Goal: Task Accomplishment & Management: Use online tool/utility

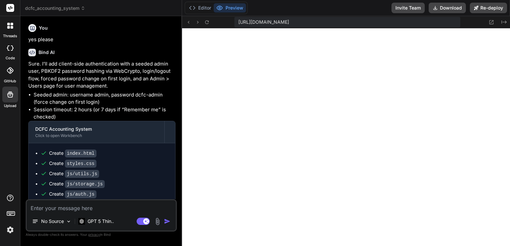
scroll to position [1707, 0]
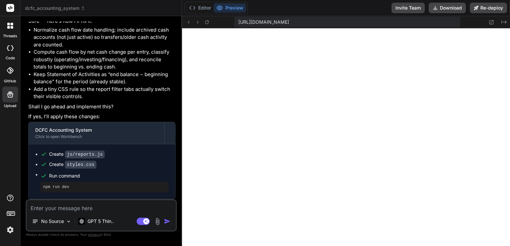
click at [84, 6] on icon at bounding box center [83, 8] width 5 height 5
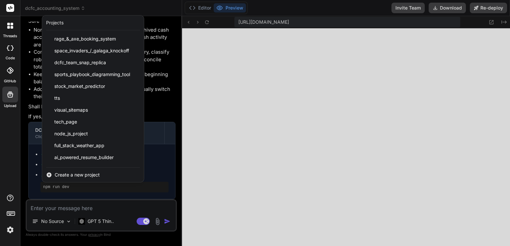
click at [83, 175] on span "Create a new project" at bounding box center [77, 174] width 45 height 7
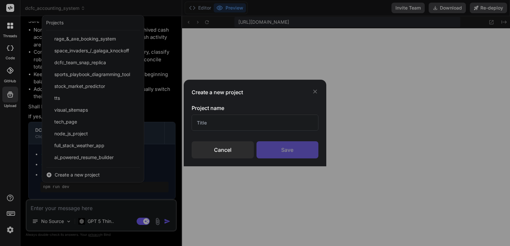
click at [238, 120] on input "text" at bounding box center [254, 122] width 127 height 16
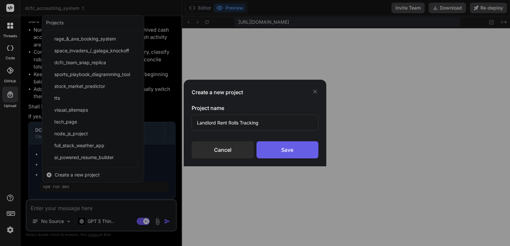
type input "Landlord Rent Rolls Tracking"
click at [282, 154] on div "Save" at bounding box center [287, 149] width 62 height 17
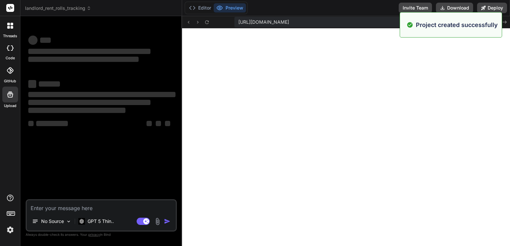
scroll to position [1732, 0]
type textarea "x"
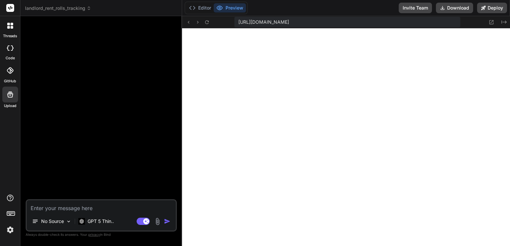
click at [89, 211] on textarea at bounding box center [101, 206] width 149 height 12
type textarea "a"
type textarea "x"
type textarea "a"
type textarea "x"
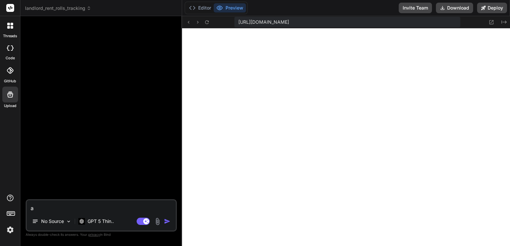
type textarea "a c"
type textarea "x"
type textarea "a co"
type textarea "x"
type textarea "a com"
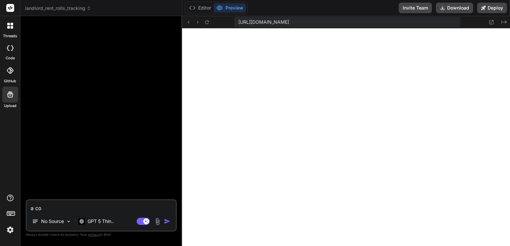
type textarea "x"
type textarea "a comp"
type textarea "x"
type textarea "a compr"
type textarea "x"
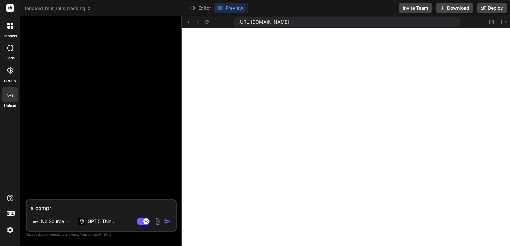
type textarea "a compre"
type textarea "x"
type textarea "a compreh"
type textarea "x"
type textarea "a comprehe"
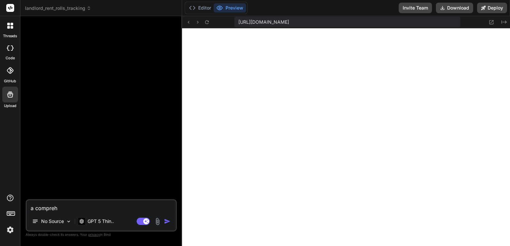
type textarea "x"
type textarea "a comprehen"
type textarea "x"
type textarea "a comprehens"
type textarea "x"
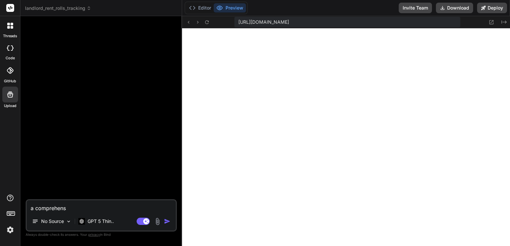
type textarea "a comprehensi"
type textarea "x"
type textarea "a comprehensiv"
type textarea "x"
type textarea "a comprehensive"
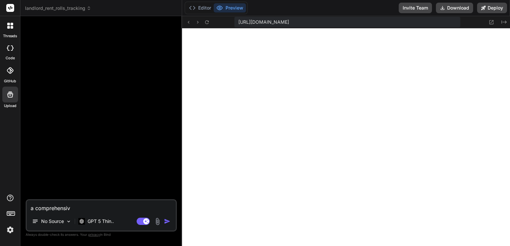
type textarea "x"
type textarea "a comprehensive"
type textarea "x"
type textarea "a comprehensive r"
type textarea "x"
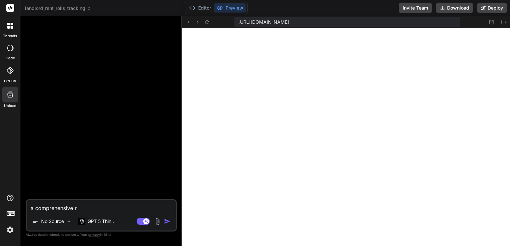
type textarea "a comprehensive re"
type textarea "x"
type textarea "a comprehensive ren"
type textarea "x"
type textarea "a comprehensive rent"
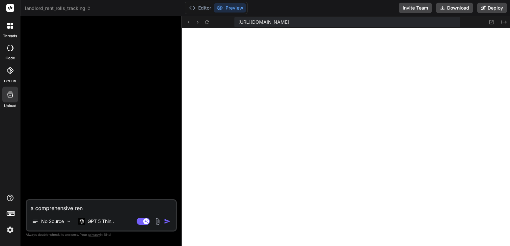
type textarea "x"
type textarea "a comprehensive rent"
type textarea "x"
type textarea "a comprehensive rent r"
type textarea "x"
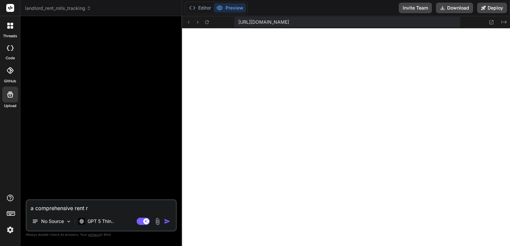
type textarea "a comprehensive rent ro"
type textarea "x"
type textarea "a comprehensive rent rol"
type textarea "x"
type textarea "a comprehensive rent roll"
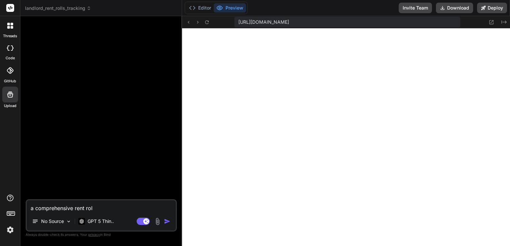
type textarea "x"
type textarea "a comprehensive rent roll"
type textarea "x"
type textarea "a comprehensive rent roll t"
type textarea "x"
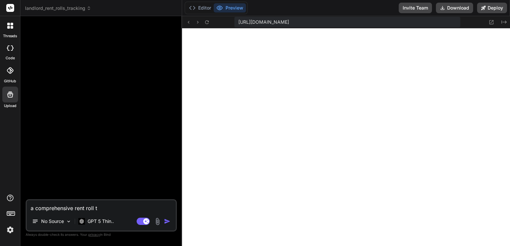
type textarea "a comprehensive rent roll tr"
type textarea "x"
type textarea "a comprehensive rent roll tra"
type textarea "x"
type textarea "a comprehensive rent roll trac"
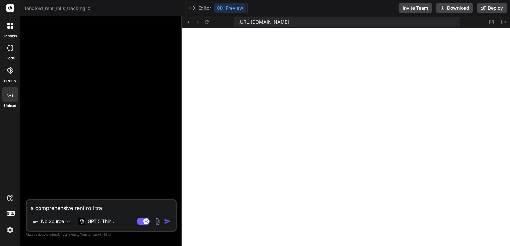
type textarea "x"
type textarea "a comprehensive rent roll track"
type textarea "x"
type textarea "a comprehensive rent roll tracke"
type textarea "x"
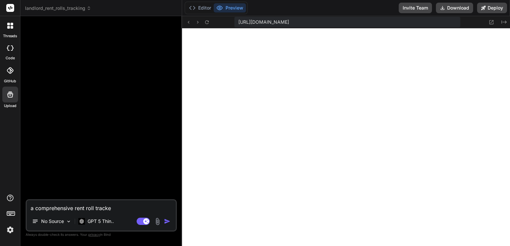
type textarea "a comprehensive rent roll tracker"
type textarea "x"
type textarea "a comprehensive rent roll tracker"
type textarea "x"
type textarea "a comprehensive rent roll tracker w"
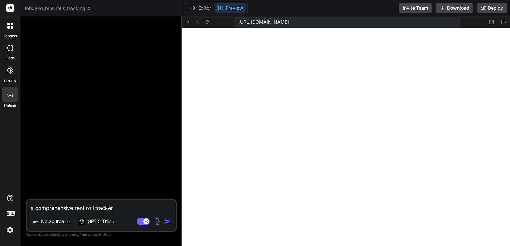
type textarea "x"
type textarea "a comprehensive rent roll tracker wh"
type textarea "x"
type textarea "a comprehensive rent roll tracker whe"
type textarea "x"
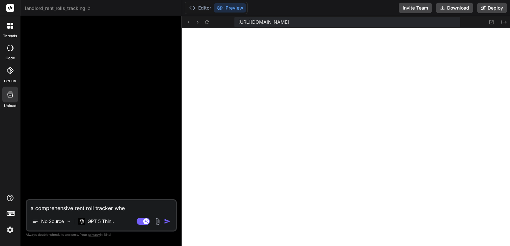
type textarea "a comprehensive rent roll tracker wher"
type textarea "x"
type textarea "a comprehensive rent roll tracker where"
type textarea "x"
type textarea "a comprehensive rent roll tracker where"
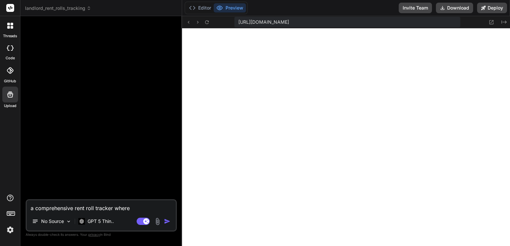
type textarea "x"
type textarea "a comprehensive rent roll tracker where a"
type textarea "x"
type textarea "a comprehensive rent roll tracker where a"
type textarea "x"
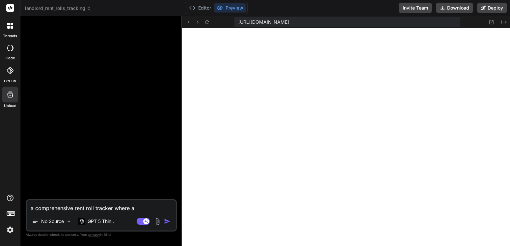
type textarea "a comprehensive rent roll tracker where a l"
type textarea "x"
type textarea "a comprehensive rent roll tracker where a la"
type textarea "x"
type textarea "a comprehensive rent roll tracker where a lan"
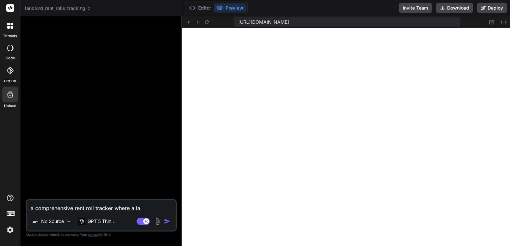
type textarea "x"
type textarea "a comprehensive rent roll tracker where a land"
type textarea "x"
type textarea "a comprehensive rent roll tracker where a landl"
type textarea "x"
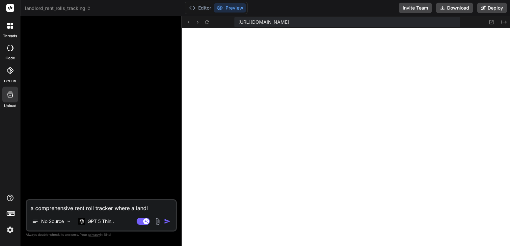
type textarea "a comprehensive rent roll tracker where a landlo"
type textarea "x"
type textarea "a comprehensive rent roll tracker where a landlor"
type textarea "x"
type textarea "a comprehensive rent roll tracker where a landlord"
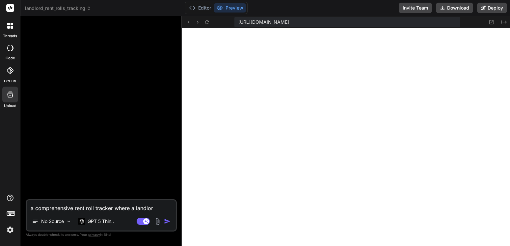
type textarea "x"
type textarea "a comprehensive rent roll tracker where a landlord"
type textarea "x"
type textarea "a comprehensive rent roll tracker where a landlord c"
type textarea "x"
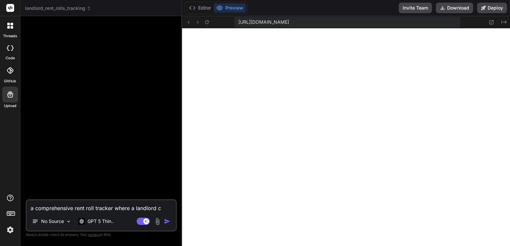
type textarea "a comprehensive rent roll tracker where a landlord ca"
type textarea "x"
type textarea "a comprehensive rent roll tracker where a landlord can"
type textarea "x"
type textarea "a comprehensive rent roll tracker where a landlord can"
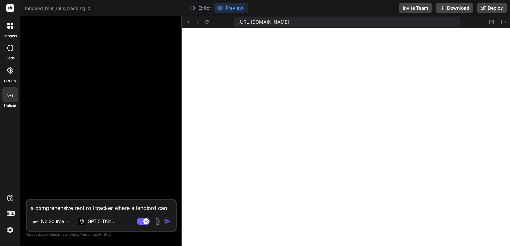
type textarea "x"
type textarea "a comprehensive rent roll tracker where a landlord can t"
type textarea "x"
type textarea "a comprehensive rent roll tracker where a landlord can tr"
type textarea "x"
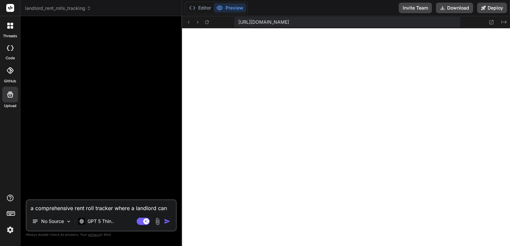
type textarea "a comprehensive rent roll tracker where a landlord can tra"
type textarea "x"
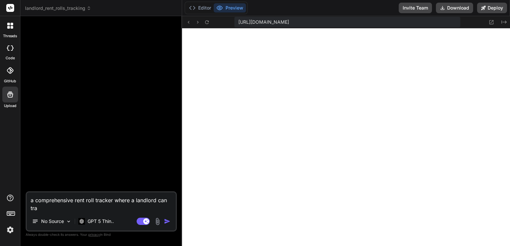
type textarea "a comprehensive rent roll tracker where a landlord can trac"
type textarea "x"
type textarea "a comprehensive rent roll tracker where a landlord can track"
type textarea "x"
type textarea "a comprehensive rent roll tracker where a landlord can track"
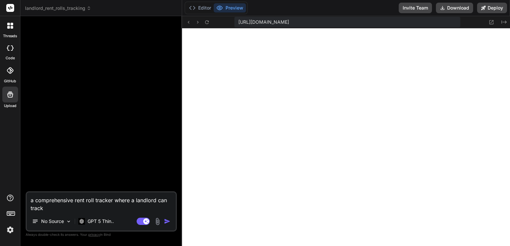
type textarea "x"
type textarea "a comprehensive rent roll tracker where a landlord can track a"
type textarea "x"
type textarea "a comprehensive rent roll tracker where a landlord can track as"
type textarea "x"
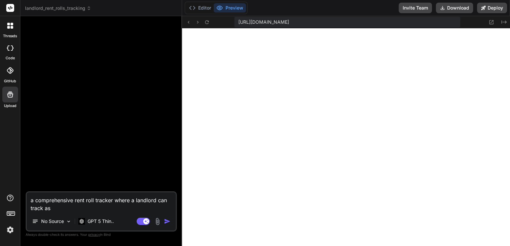
type textarea "a comprehensive rent roll tracker where a landlord can track as"
type textarea "x"
type textarea "a comprehensive rent roll tracker where a landlord can track as a"
type textarea "x"
type textarea "a comprehensive rent roll tracker where a landlord can track as"
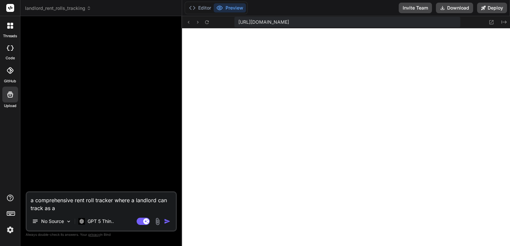
type textarea "x"
type textarea "a comprehensive rent roll tracker where a landlord can track as m"
type textarea "x"
type textarea "a comprehensive rent roll tracker where a landlord can track as ma"
type textarea "x"
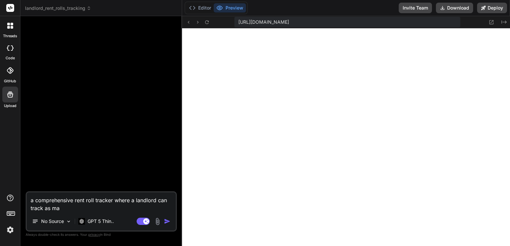
type textarea "a comprehensive rent roll tracker where a landlord can track as man"
type textarea "x"
type textarea "a comprehensive rent roll tracker where a landlord can track as many"
type textarea "x"
type textarea "a comprehensive rent roll tracker where a landlord can track as many"
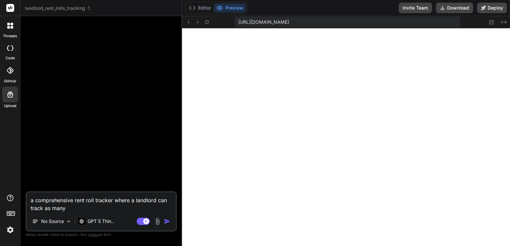
type textarea "x"
type textarea "a comprehensive rent roll tracker where a landlord can track as many r"
type textarea "x"
type textarea "a comprehensive rent roll tracker where a landlord can track as many re"
type textarea "x"
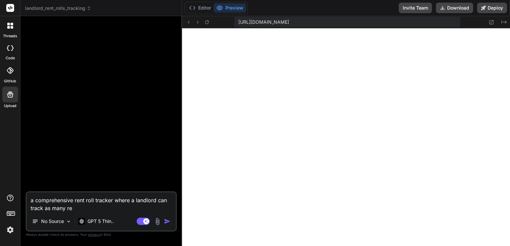
type textarea "a comprehensive rent roll tracker where a landlord can track as many ren"
type textarea "x"
type textarea "a comprehensive rent roll tracker where a landlord can track as many rent"
type textarea "x"
type textarea "a comprehensive rent roll tracker where a landlord can track as many renta"
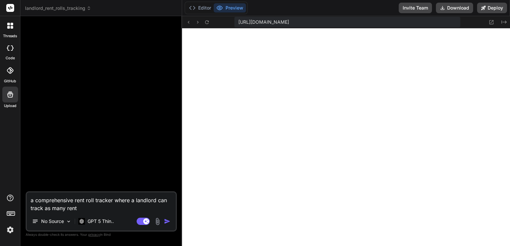
type textarea "x"
type textarea "a comprehensive rent roll tracker where a landlord can track as many rental"
type textarea "x"
type textarea "a comprehensive rent roll tracker where a landlord can track as many rentals"
type textarea "x"
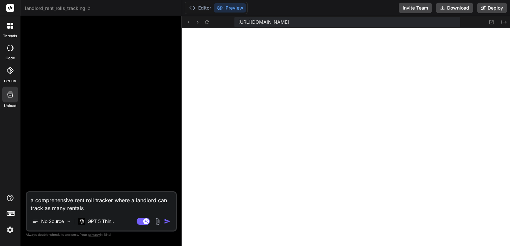
type textarea "a comprehensive rent roll tracker where a landlord can track as many rentals/"
type textarea "x"
type textarea "a comprehensive rent roll tracker where a landlord can track as many rentals/t"
type textarea "x"
type textarea "a comprehensive rent roll tracker where a landlord can track as many rentals/te"
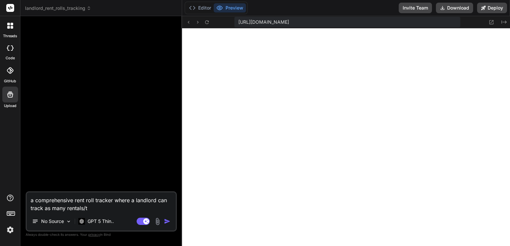
type textarea "x"
type textarea "a comprehensive rent roll tracker where a landlord can track as many rentals/ten"
type textarea "x"
type textarea "a comprehensive rent roll tracker where a landlord can track as many rentals/[P…"
type textarea "x"
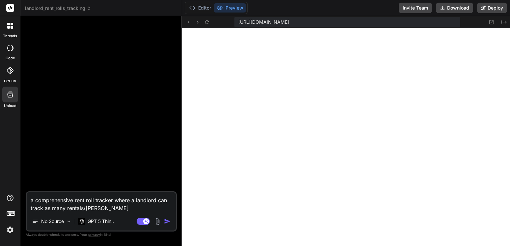
type textarea "a comprehensive rent roll tracker where a landlord can track as many rentals/te…"
type textarea "x"
type textarea "a comprehensive rent roll tracker where a landlord can track as many rentals/te…"
type textarea "x"
type textarea "a comprehensive rent roll tracker where a landlord can track as many rentals/te…"
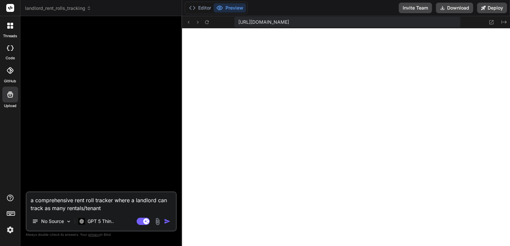
type textarea "x"
type textarea "a comprehensive rent roll tracker where a landlord can track as many rentals/te…"
type textarea "x"
type textarea "a comprehensive rent roll tracker where a landlord can track as many rentals/te…"
type textarea "x"
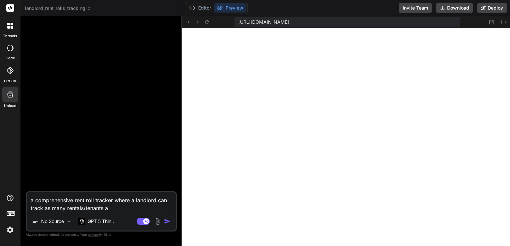
type textarea "a comprehensive rent roll tracker where a landlord can track as many rentals/te…"
type textarea "x"
type textarea "a comprehensive rent roll tracker where a landlord can track as many rentals/te…"
type textarea "x"
type textarea "a comprehensive rent roll tracker where a landlord can track as many rentals/te…"
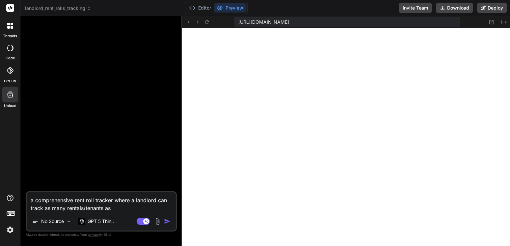
type textarea "x"
type textarea "a comprehensive rent roll tracker where a landlord can track as many rentals/te…"
type textarea "x"
type textarea "a comprehensive rent roll tracker where a landlord can track as many rentals/te…"
type textarea "x"
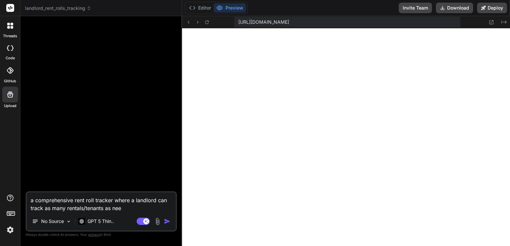
type textarea "a comprehensive rent roll tracker where a landlord can track as many rentals/te…"
type textarea "x"
type textarea "a comprehensive rent roll tracker where a landlord can track as many rentals/te…"
type textarea "x"
type textarea "a comprehensive rent roll tracker where a landlord can track as many rentals/te…"
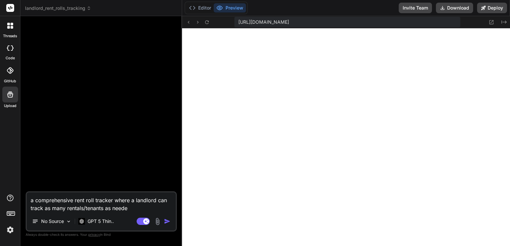
type textarea "x"
type textarea "a comprehensive rent roll tracker where a landlord can track as many rentals/te…"
type textarea "x"
type textarea "a comprehensive rent roll tracker where a landlord can track as many rentals/te…"
type textarea "x"
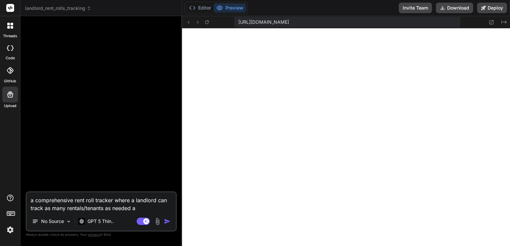
type textarea "a comprehensive rent roll tracker where a landlord can track as many rentals/te…"
type textarea "x"
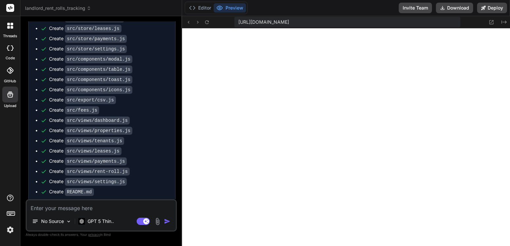
scroll to position [2169, 0]
click at [422, 119] on div at bounding box center [346, 136] width 328 height 217
click at [353, 194] on div at bounding box center [346, 136] width 328 height 217
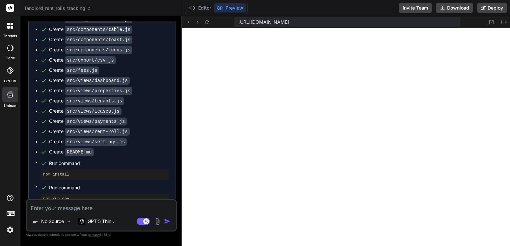
scroll to position [829, 0]
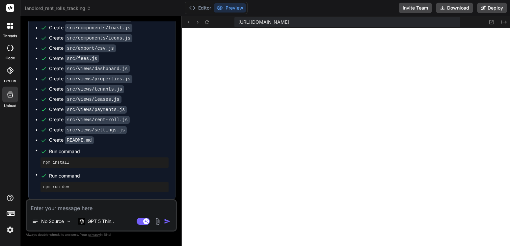
click at [88, 209] on textarea at bounding box center [101, 206] width 149 height 12
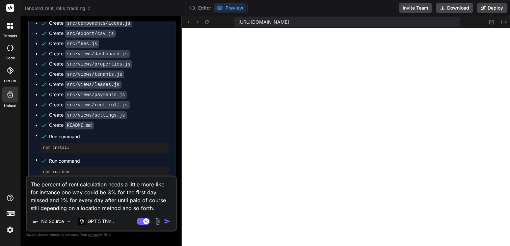
click at [159, 207] on textarea "The percent of rent calculation needs a little more like for instance one way c…" at bounding box center [101, 194] width 149 height 36
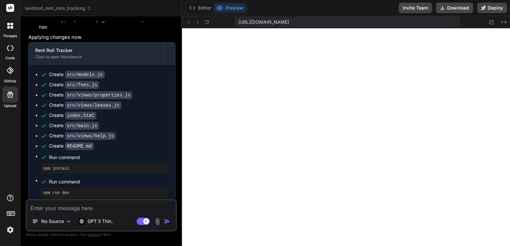
scroll to position [1132, 0]
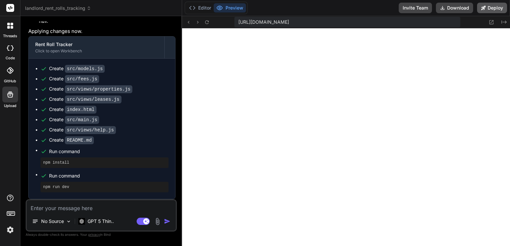
click at [492, 6] on button "Deploy" at bounding box center [492, 8] width 30 height 11
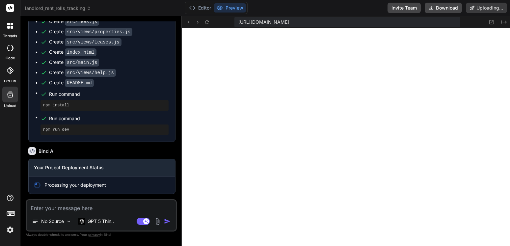
scroll to position [1190, 0]
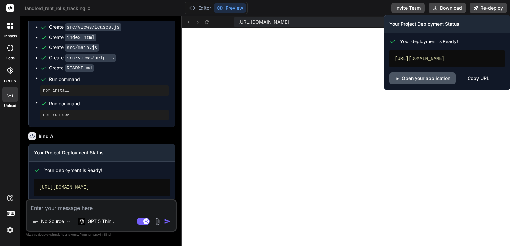
click at [428, 84] on link "Open your application" at bounding box center [422, 78] width 66 height 12
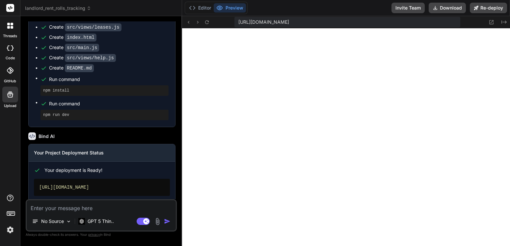
click at [63, 209] on textarea at bounding box center [101, 206] width 149 height 12
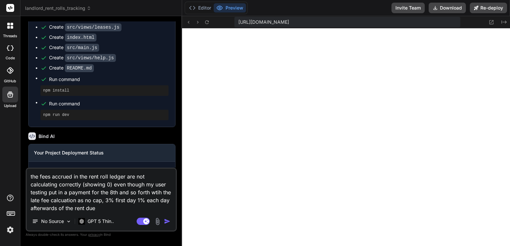
click at [169, 221] on img "button" at bounding box center [167, 221] width 7 height 7
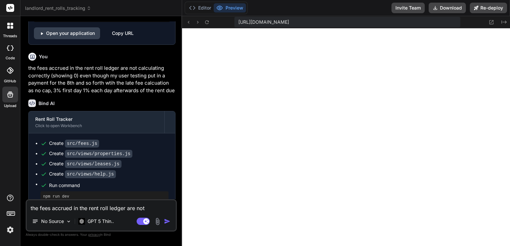
scroll to position [1388, 0]
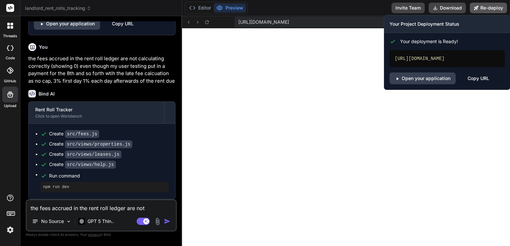
click at [482, 9] on button "Re-deploy" at bounding box center [488, 8] width 37 height 11
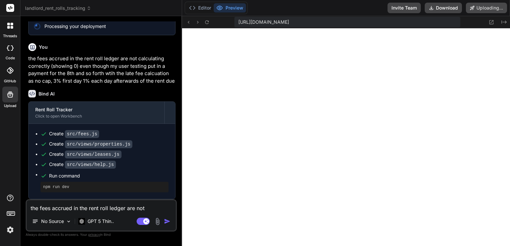
scroll to position [1348, 0]
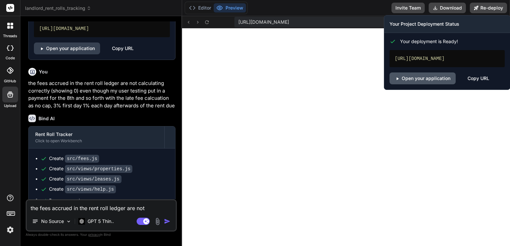
click at [418, 82] on link "Open your application" at bounding box center [422, 78] width 66 height 12
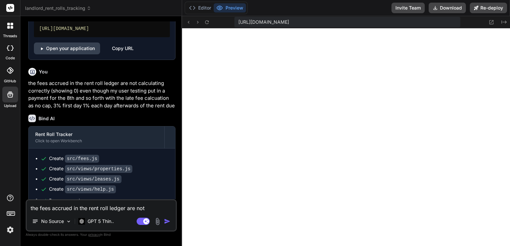
click at [79, 206] on textarea "the fees accrued in the rent roll ledger are not calculating correctly (showing…" at bounding box center [101, 206] width 149 height 12
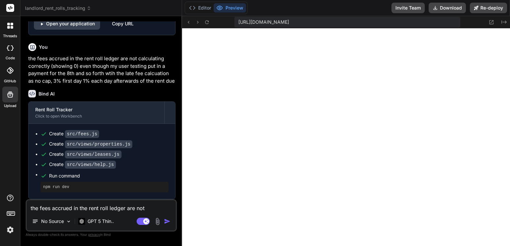
scroll to position [1388, 0]
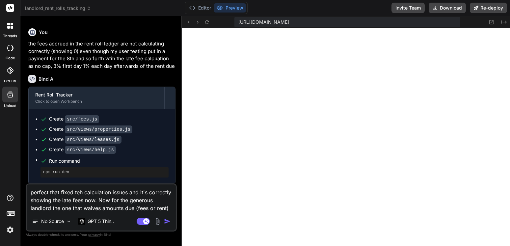
click at [101, 208] on textarea "perfect that fixed teh calculation issues and it's correctly showing the late f…" at bounding box center [101, 198] width 149 height 28
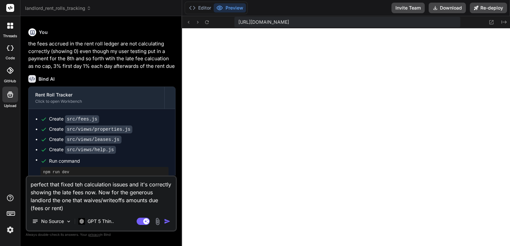
click at [92, 204] on textarea "perfect that fixed teh calculation issues and it's correctly showing the late f…" at bounding box center [101, 194] width 149 height 36
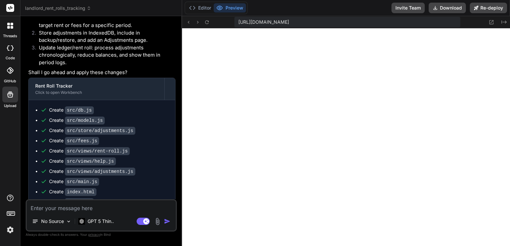
scroll to position [2969, 0]
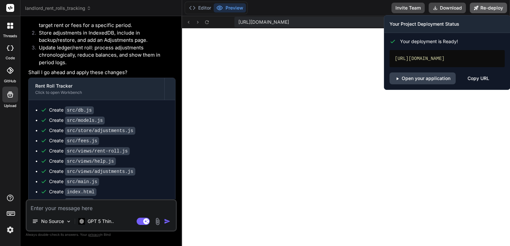
click at [481, 7] on button "Re-deploy" at bounding box center [488, 8] width 37 height 11
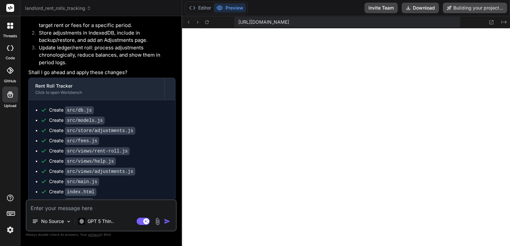
scroll to position [1642, 0]
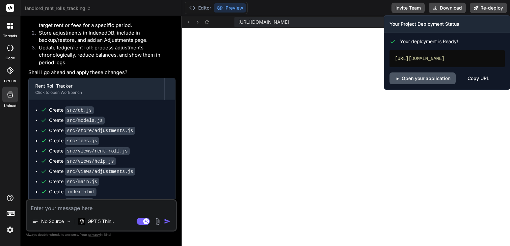
click at [434, 84] on link "Open your application" at bounding box center [422, 78] width 66 height 12
